Goal: Transaction & Acquisition: Purchase product/service

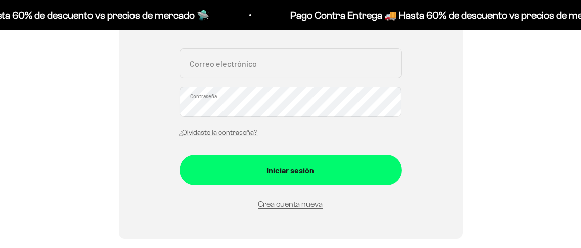
scroll to position [101, 0]
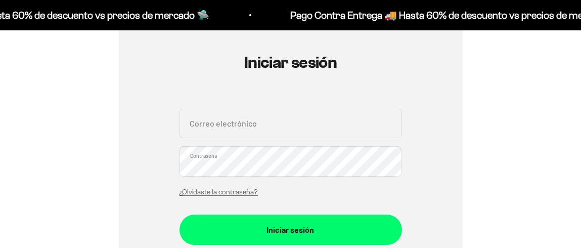
click at [262, 124] on input "Correo electrónico" at bounding box center [290, 123] width 222 height 30
type input "crisgarcia84@gmail.com"
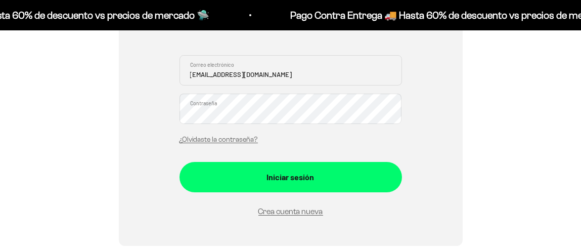
scroll to position [151, 0]
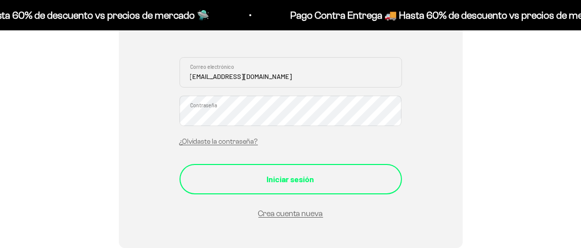
click at [269, 168] on button "Iniciar sesión" at bounding box center [290, 179] width 222 height 30
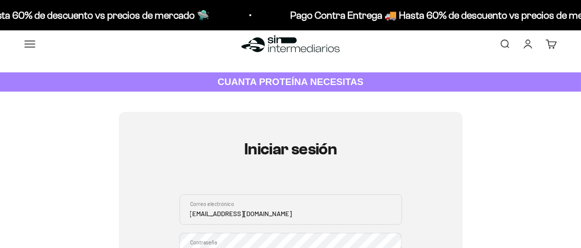
scroll to position [0, 0]
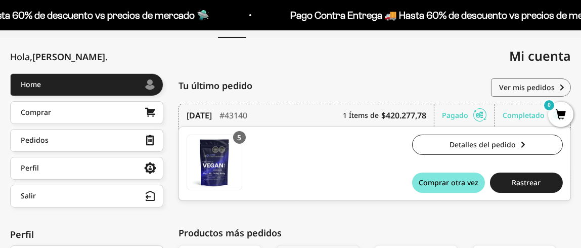
scroll to position [101, 0]
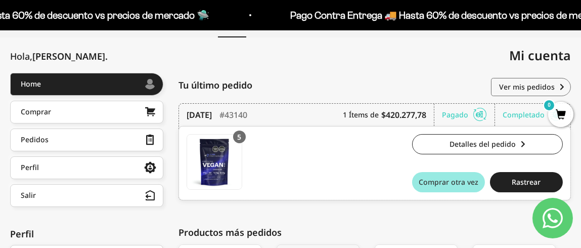
click at [452, 183] on span "Comprar otra vez" at bounding box center [449, 181] width 60 height 7
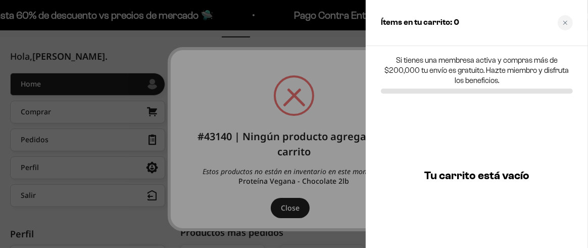
click at [184, 33] on div at bounding box center [294, 124] width 588 height 248
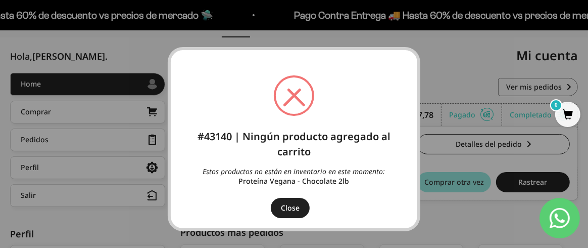
click at [304, 100] on span at bounding box center [294, 95] width 36 height 36
click at [300, 95] on span at bounding box center [294, 95] width 36 height 36
click at [290, 95] on span at bounding box center [294, 95] width 36 height 36
click at [286, 207] on button "Close" at bounding box center [290, 208] width 39 height 20
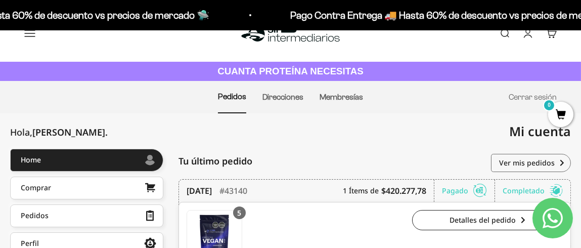
scroll to position [0, 0]
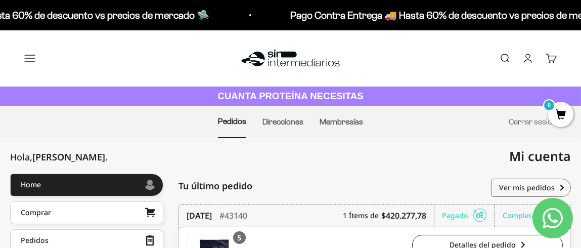
click at [0, 0] on summary "Comprar" at bounding box center [0, 0] width 0 height 0
click at [0, 0] on span "Proteínas" at bounding box center [0, 0] width 0 height 0
click at [0, 0] on span "Vegan" at bounding box center [0, 0] width 0 height 0
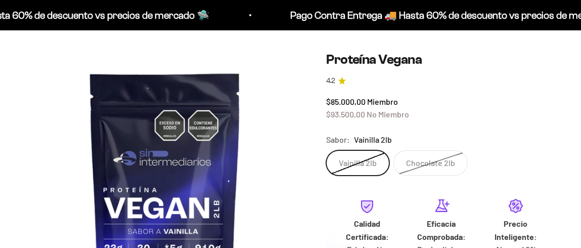
scroll to position [101, 0]
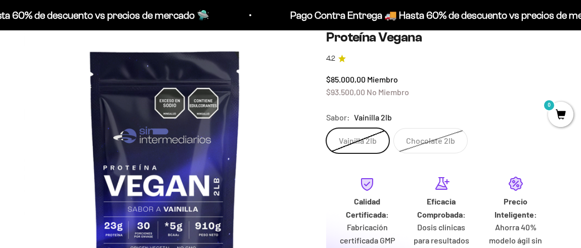
click at [375, 135] on label "Vainilla 2lb" at bounding box center [357, 140] width 63 height 25
click at [326, 128] on input "Vainilla 2lb" at bounding box center [326, 127] width 1 height 1
click at [438, 143] on label "Chocolate 2lb" at bounding box center [430, 140] width 74 height 25
click at [326, 128] on input "Chocolate 2lb" at bounding box center [326, 127] width 1 height 1
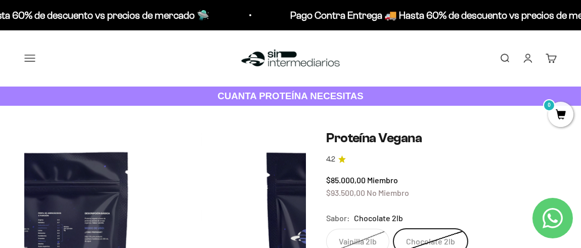
click at [0, 0] on summary "Comprar" at bounding box center [0, 0] width 0 height 0
click at [0, 0] on span "Proteínas" at bounding box center [0, 0] width 0 height 0
click at [0, 0] on span "Vegan" at bounding box center [0, 0] width 0 height 0
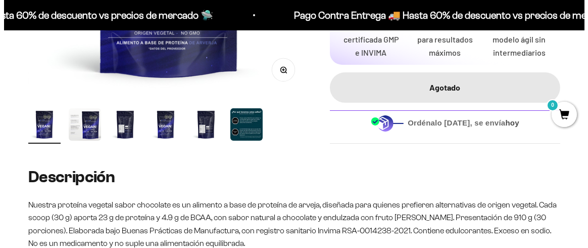
scroll to position [404, 0]
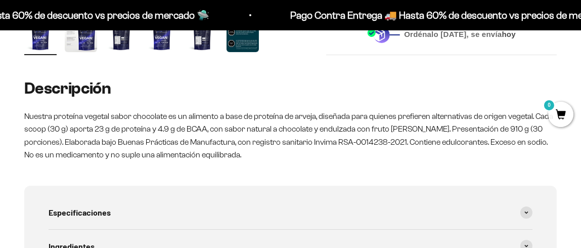
click at [566, 118] on span "0" at bounding box center [560, 114] width 25 height 25
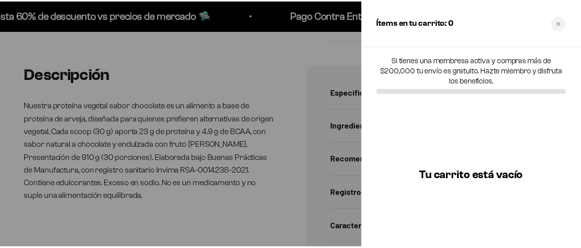
scroll to position [0, 0]
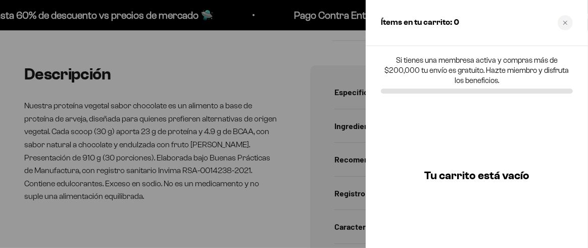
click at [354, 62] on div at bounding box center [294, 124] width 588 height 248
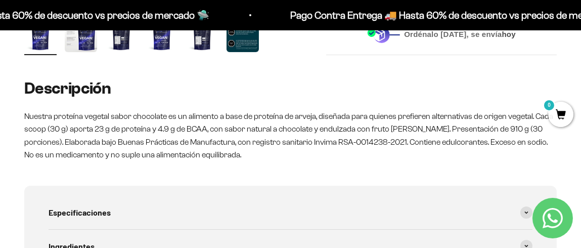
click at [548, 213] on icon "Contact us on WhatsApp" at bounding box center [552, 218] width 20 height 20
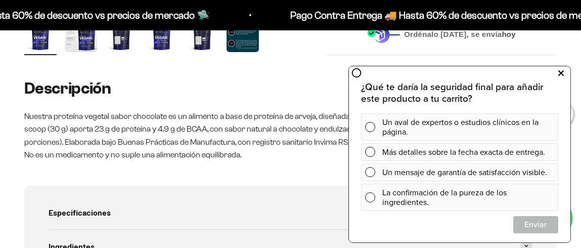
click at [563, 72] on icon at bounding box center [561, 72] width 6 height 13
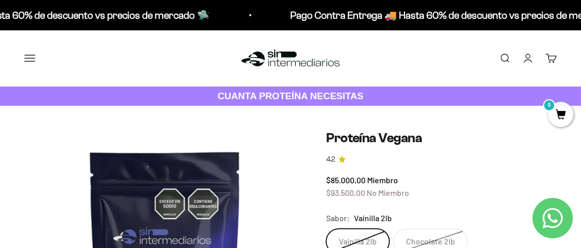
click at [0, 0] on summary "Comprar" at bounding box center [0, 0] width 0 height 0
click at [0, 0] on summary "Proteínas" at bounding box center [0, 0] width 0 height 0
click at [0, 0] on span "Whey" at bounding box center [0, 0] width 0 height 0
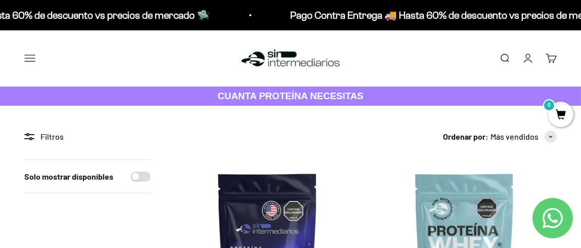
click at [0, 0] on summary "Comprar" at bounding box center [0, 0] width 0 height 0
click at [0, 0] on summary "Proteínas" at bounding box center [0, 0] width 0 height 0
click at [0, 0] on span "Iso" at bounding box center [0, 0] width 0 height 0
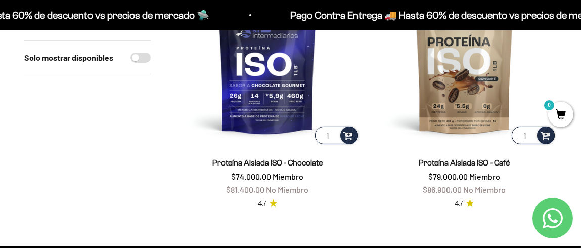
scroll to position [454, 0]
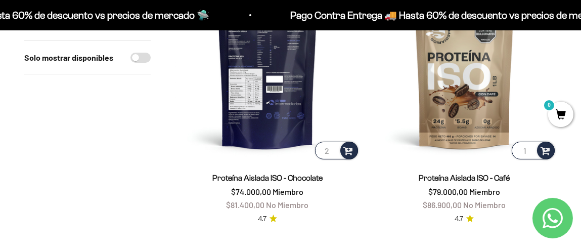
type input "2"
click at [333, 149] on input "2" at bounding box center [336, 151] width 43 height 18
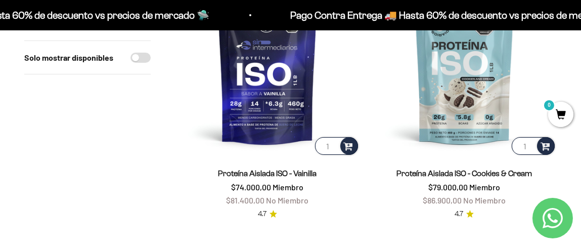
scroll to position [202, 0]
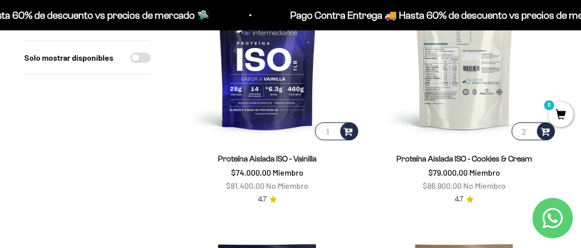
click at [529, 128] on input "2" at bounding box center [533, 131] width 43 height 18
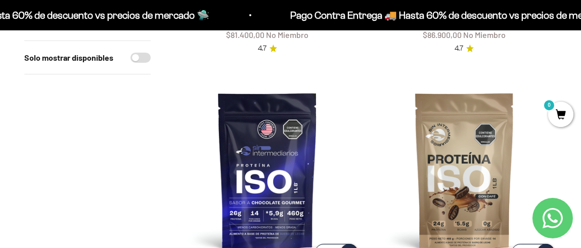
scroll to position [404, 0]
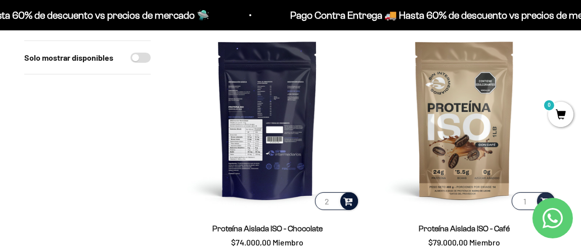
click at [347, 204] on span at bounding box center [349, 201] width 10 height 12
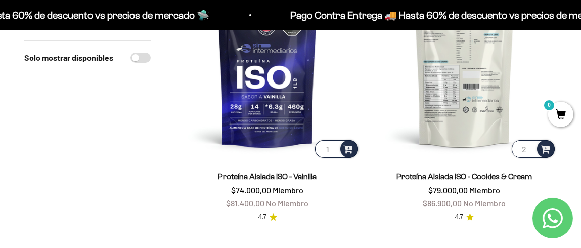
scroll to position [151, 0]
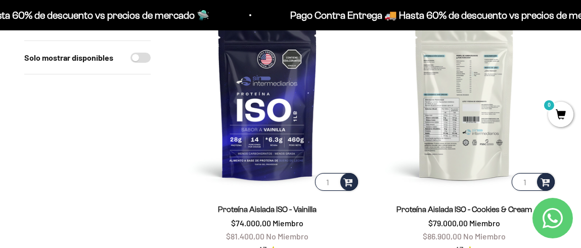
type input "1"
click at [532, 185] on input "1" at bounding box center [533, 182] width 43 height 18
click at [541, 183] on span at bounding box center [545, 181] width 10 height 12
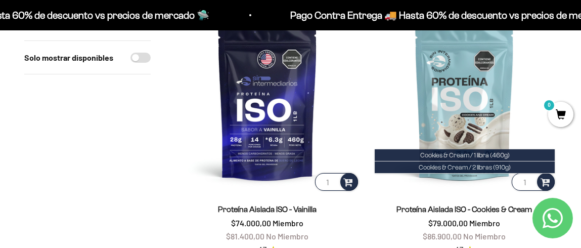
click at [563, 120] on span "0" at bounding box center [560, 114] width 25 height 25
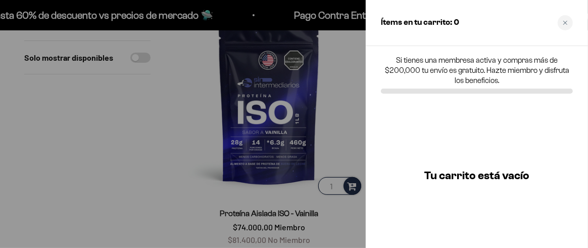
click at [117, 171] on div at bounding box center [294, 124] width 588 height 248
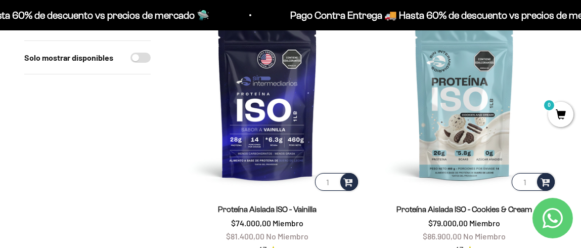
scroll to position [0, 0]
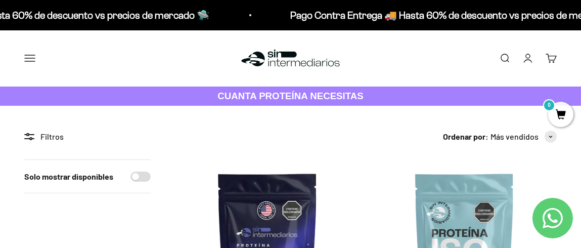
click at [548, 61] on link "Carrito 0" at bounding box center [550, 58] width 11 height 11
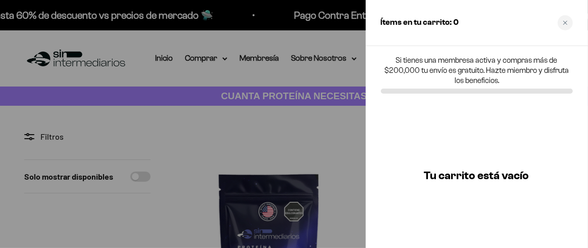
click at [199, 162] on div at bounding box center [294, 124] width 588 height 248
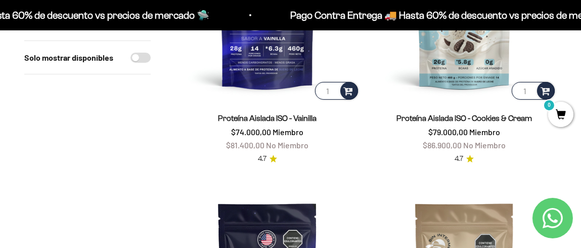
scroll to position [252, 0]
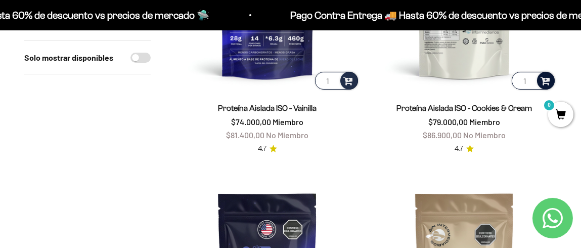
click at [542, 81] on span at bounding box center [545, 80] width 10 height 12
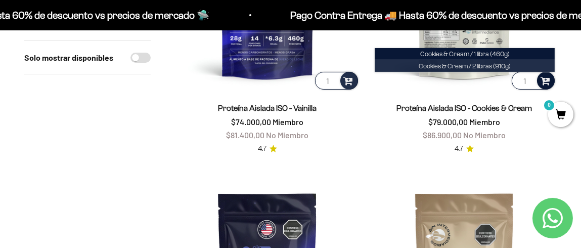
click at [511, 66] on li "Cookies & Cream / 2 libras (910g)" at bounding box center [465, 66] width 180 height 12
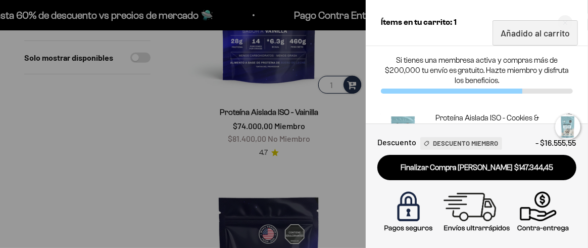
click at [335, 158] on div at bounding box center [294, 124] width 588 height 248
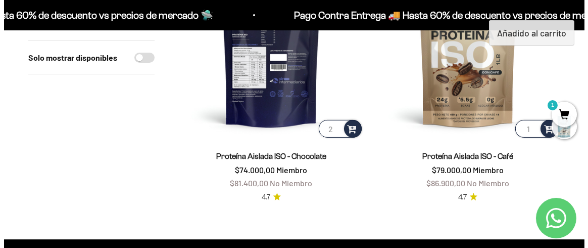
scroll to position [454, 0]
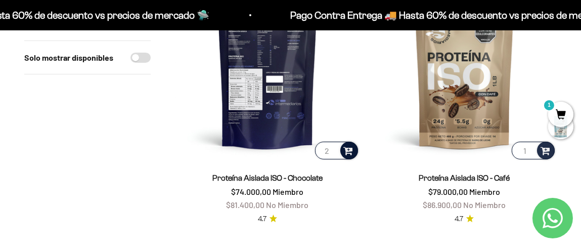
click at [348, 154] on span at bounding box center [349, 150] width 10 height 12
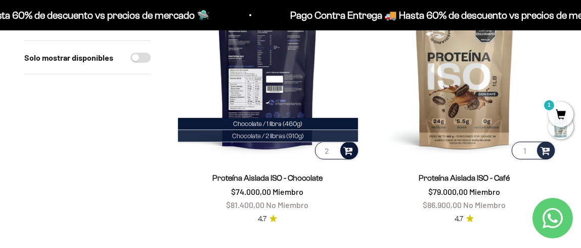
click at [324, 136] on li "Chocolate / 2 libras (910g)" at bounding box center [268, 136] width 180 height 12
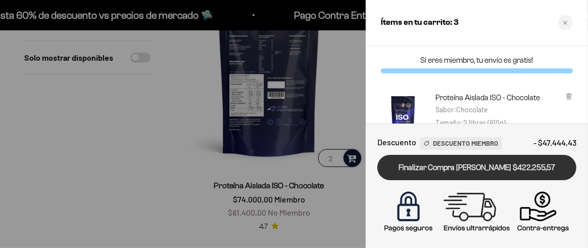
click at [484, 164] on link "Finalizar Compra Segura $422.255,57" at bounding box center [477, 168] width 199 height 26
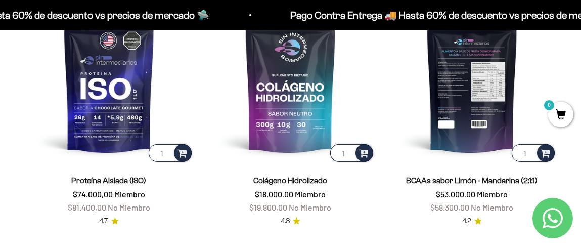
scroll to position [657, 0]
